Goal: Task Accomplishment & Management: Use online tool/utility

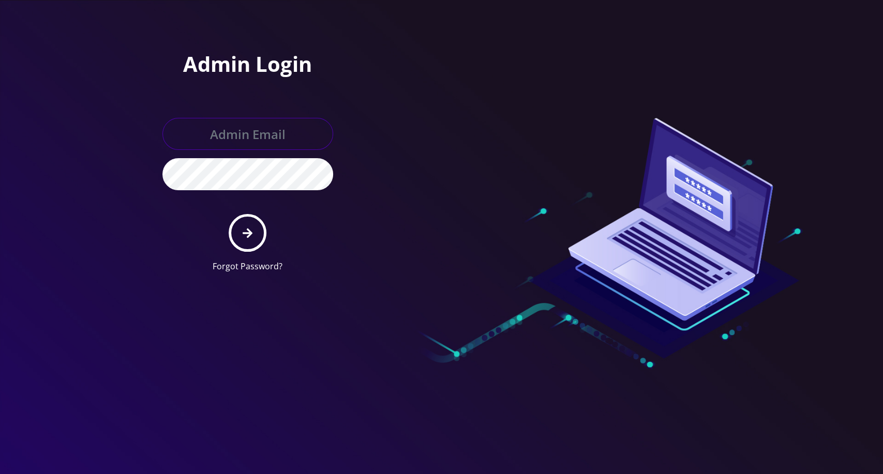
type input "master@britewireless.com"
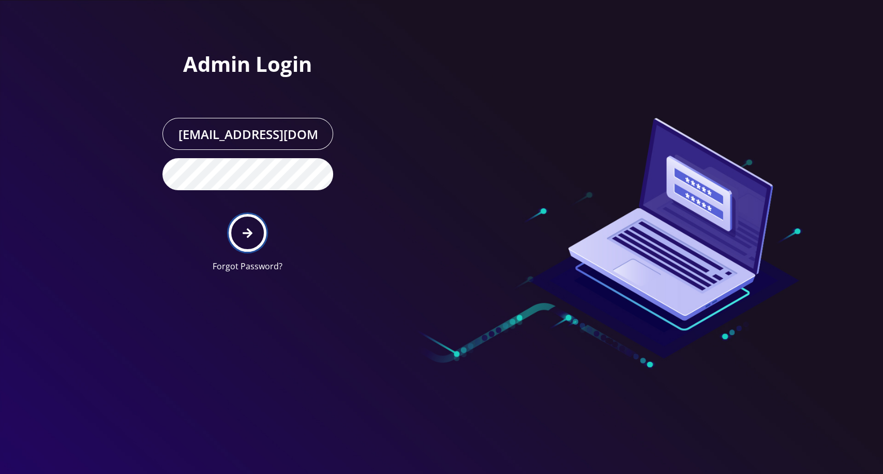
click at [248, 234] on icon "submit" at bounding box center [248, 233] width 10 height 11
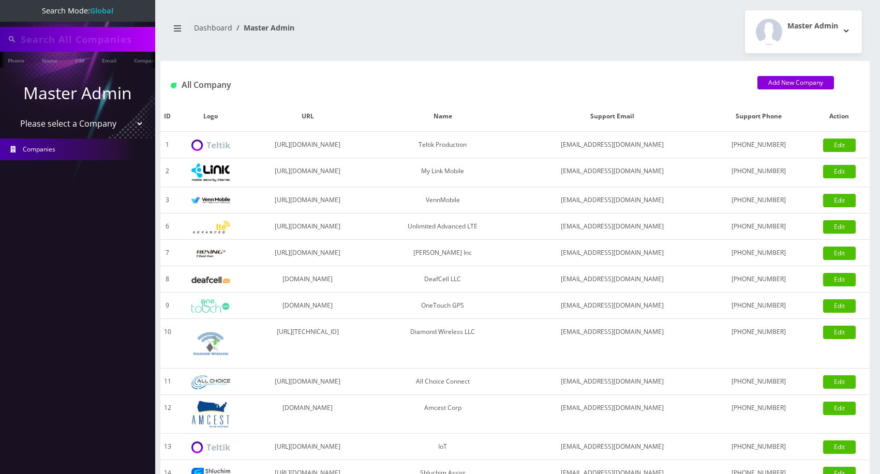
select select "13"
click at [12, 114] on select "Please select a Company Teltik Production My Link Mobile VennMobile Unlimited A…" at bounding box center [78, 124] width 132 height 20
click at [113, 34] on input "text" at bounding box center [87, 39] width 132 height 20
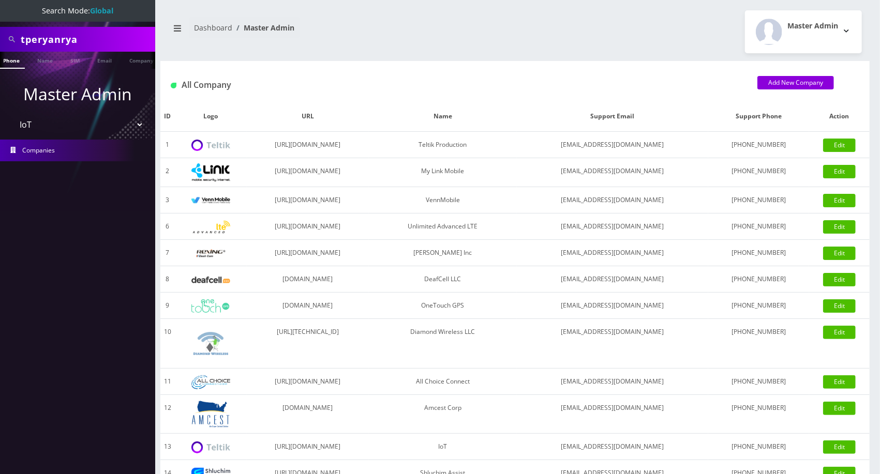
click at [109, 36] on input "tperyanrya" at bounding box center [87, 39] width 132 height 20
type input "seq"
click at [107, 63] on li "Company" at bounding box center [126, 60] width 40 height 17
click at [119, 63] on link "Company" at bounding box center [126, 60] width 35 height 17
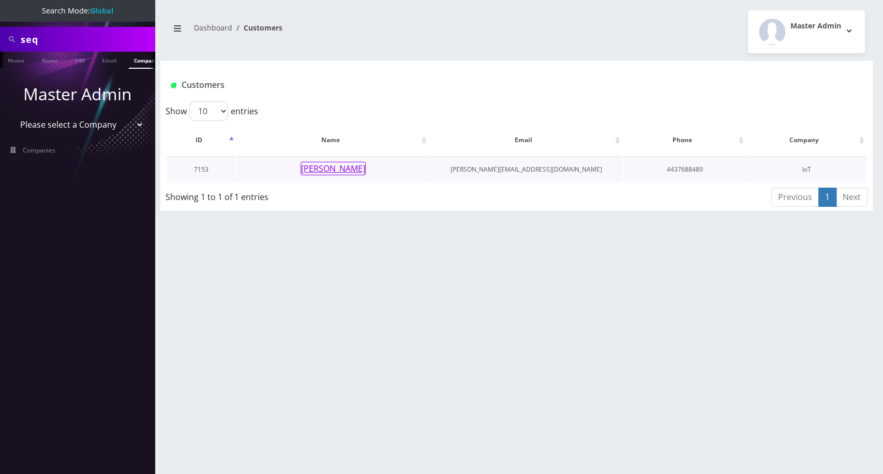
click at [340, 168] on button "ryan rosendorff" at bounding box center [332, 168] width 65 height 13
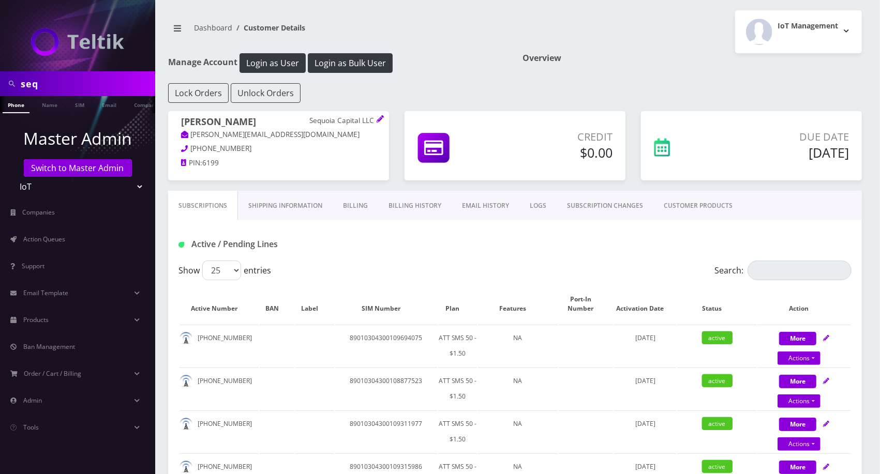
click at [398, 100] on div "Lock Orders Unlock Orders" at bounding box center [514, 93] width 709 height 20
click at [441, 79] on div "Manage Account Login as User Login as Bulk User" at bounding box center [337, 68] width 355 height 30
click at [339, 63] on button "Login as Bulk User" at bounding box center [350, 63] width 85 height 20
click at [37, 237] on span "Action Queues" at bounding box center [44, 239] width 42 height 9
click at [661, 195] on link "CUSTOMER PRODUCTS" at bounding box center [697, 206] width 89 height 30
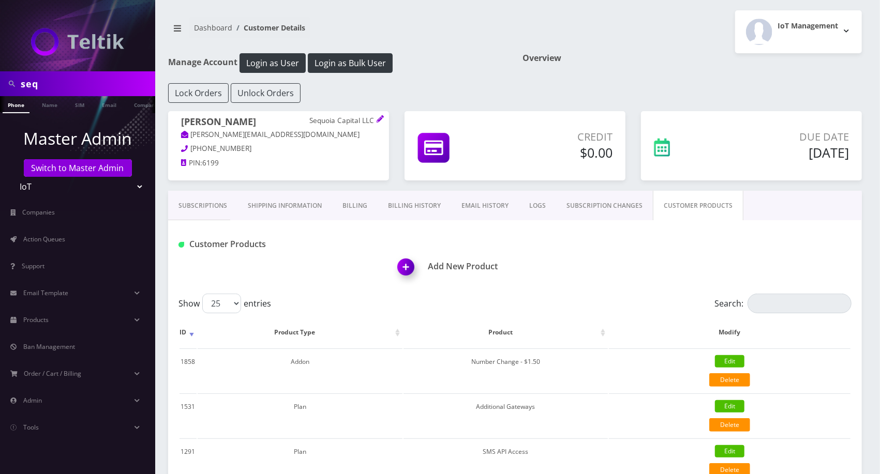
click at [396, 274] on img at bounding box center [408, 270] width 31 height 31
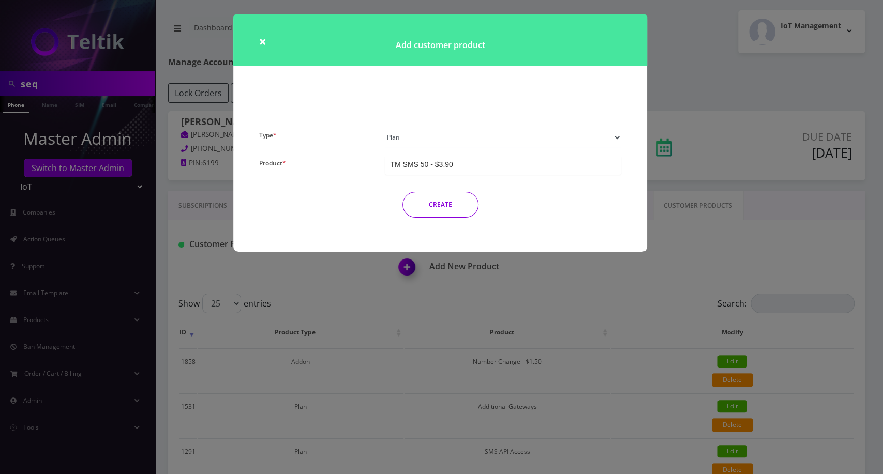
click at [404, 146] on select "Plan Device Sim Addon One-off" at bounding box center [503, 138] width 236 height 20
select select "3"
click at [385, 128] on select "Plan Device Sim Addon One-off" at bounding box center [503, 138] width 236 height 20
click at [439, 164] on input "Product *" at bounding box center [440, 164] width 2 height 10
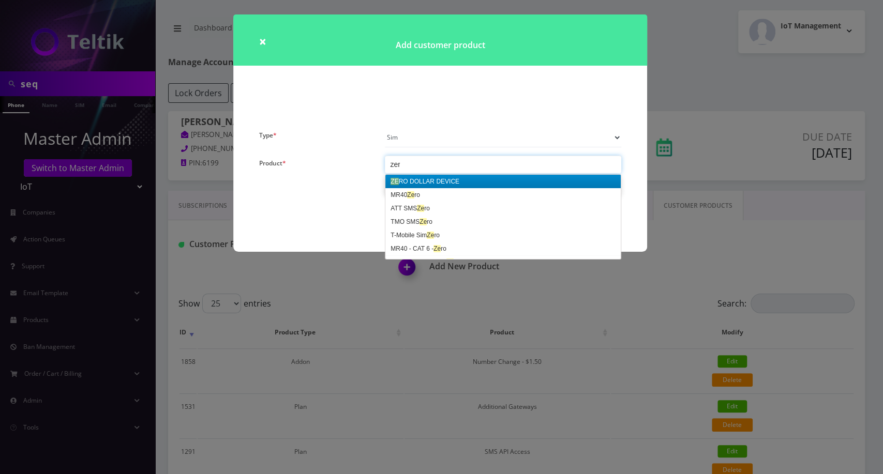
type input "zero"
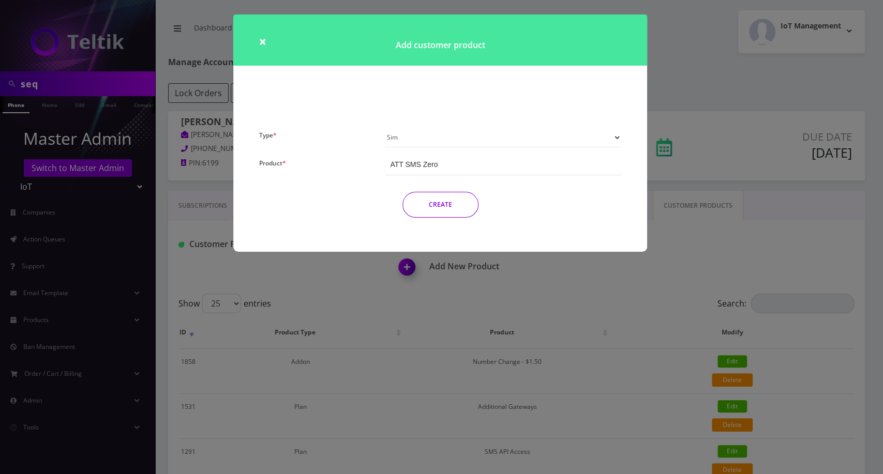
click at [427, 205] on button "CREATE" at bounding box center [440, 205] width 76 height 26
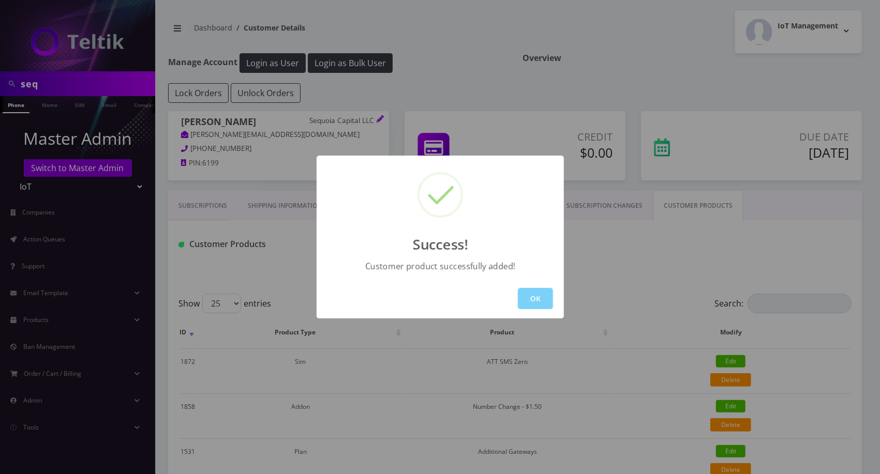
click at [427, 205] on div at bounding box center [440, 195] width 46 height 46
click at [527, 296] on button "OK" at bounding box center [535, 298] width 35 height 21
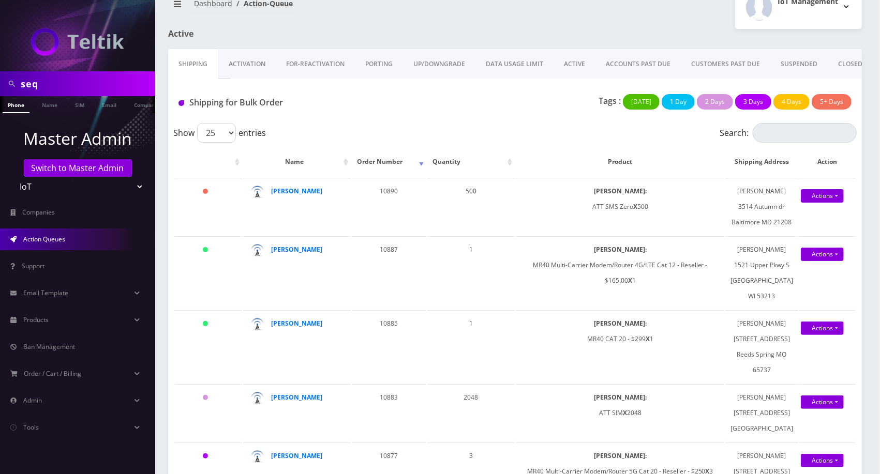
scroll to position [28, 0]
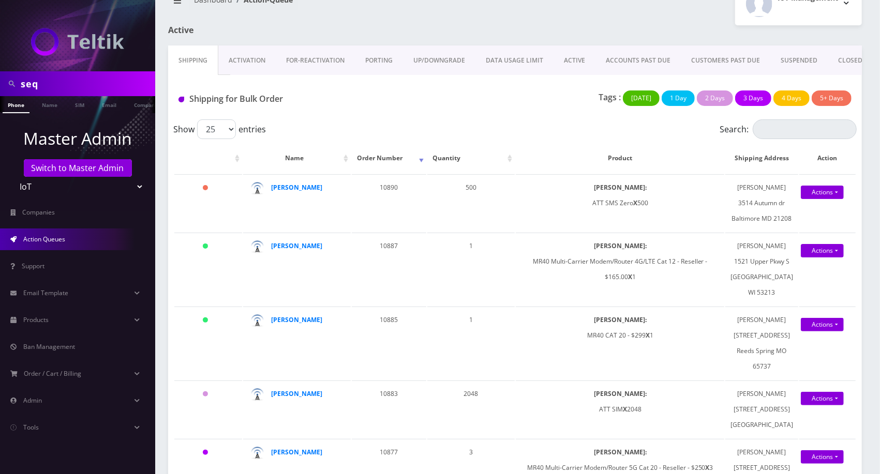
drag, startPoint x: 808, startPoint y: 236, endPoint x: 553, endPoint y: 141, distance: 272.8
click at [553, 139] on div "Show 25 50 100 250 500 1000 entries" at bounding box center [429, 129] width 513 height 20
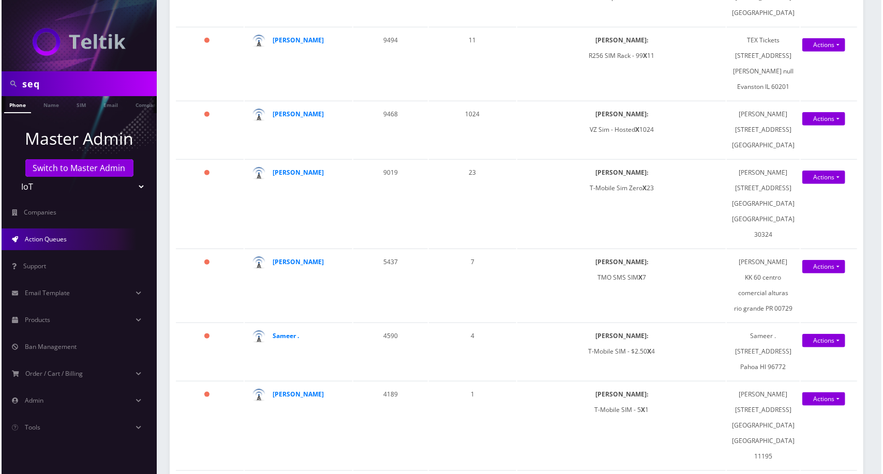
scroll to position [0, 0]
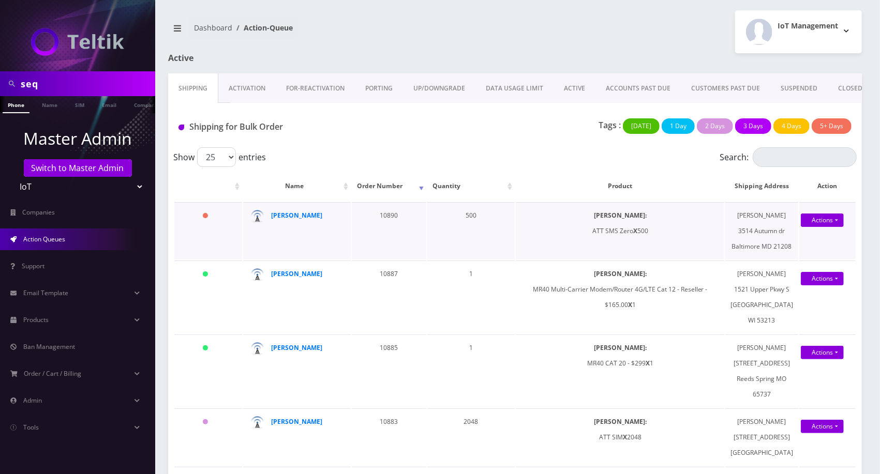
click at [836, 223] on div "Actions Shipped Confirm" at bounding box center [827, 216] width 46 height 16
click at [829, 227] on link "Actions" at bounding box center [822, 220] width 43 height 13
click at [804, 247] on link "Shipped" at bounding box center [818, 240] width 83 height 16
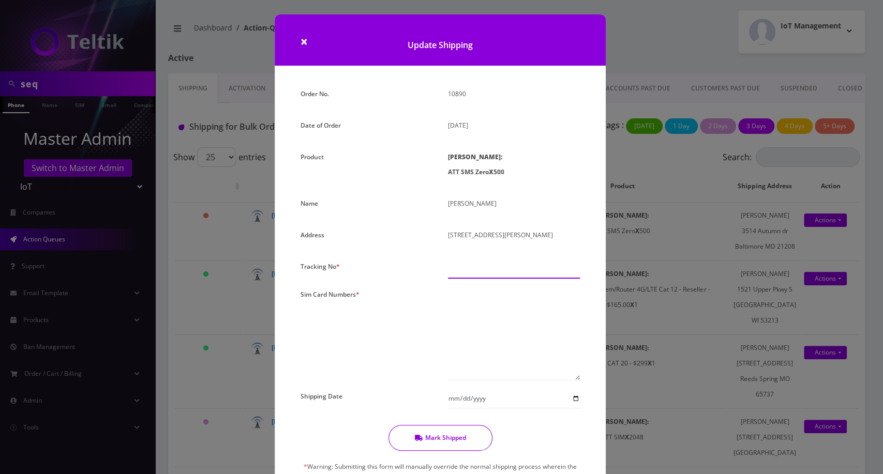
click at [520, 276] on input "text" at bounding box center [514, 269] width 132 height 20
type input "000000"
click at [517, 279] on div "Order No. 10890 Date of Order [DATE] Product [PERSON_NAME]: ATT SMS Zero X 500 …" at bounding box center [440, 310] width 295 height 449
click at [511, 300] on textarea at bounding box center [514, 334] width 132 height 94
paste textarea "89010303300127924018"
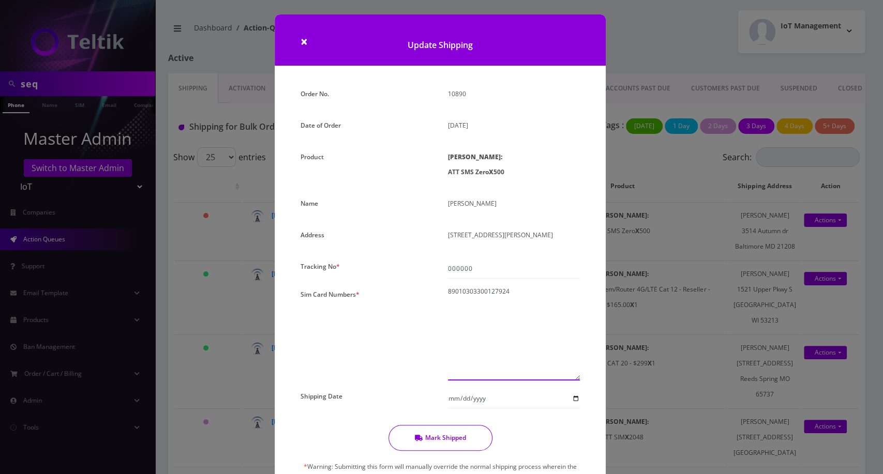
click at [496, 335] on textarea "89010303300127924" at bounding box center [514, 334] width 132 height 94
paste textarea "018 89010303300127924026 89010303300127924034 89010303300127924042 890103033001…"
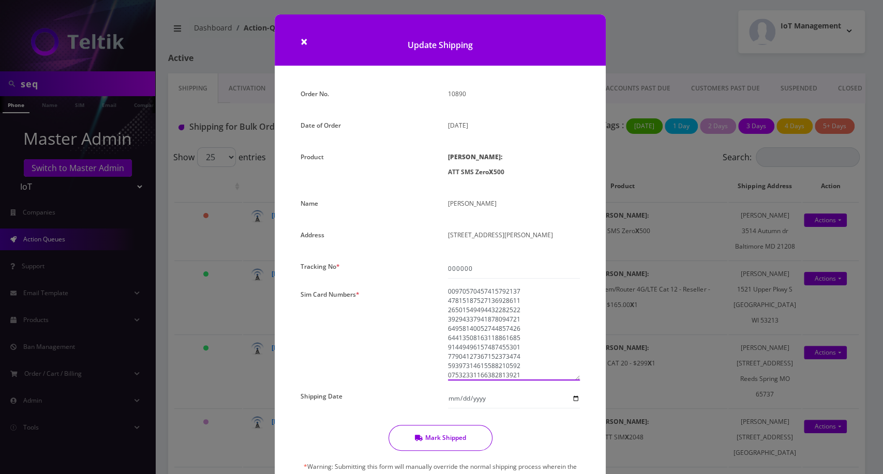
type textarea "89010303300127924018 89010303300127924026 89010303300127924034 8901030330012792…"
click at [484, 76] on div "Update Shipping" at bounding box center [440, 50] width 347 height 72
click at [457, 439] on button "Mark Shipped" at bounding box center [440, 438] width 104 height 26
